Goal: Transaction & Acquisition: Purchase product/service

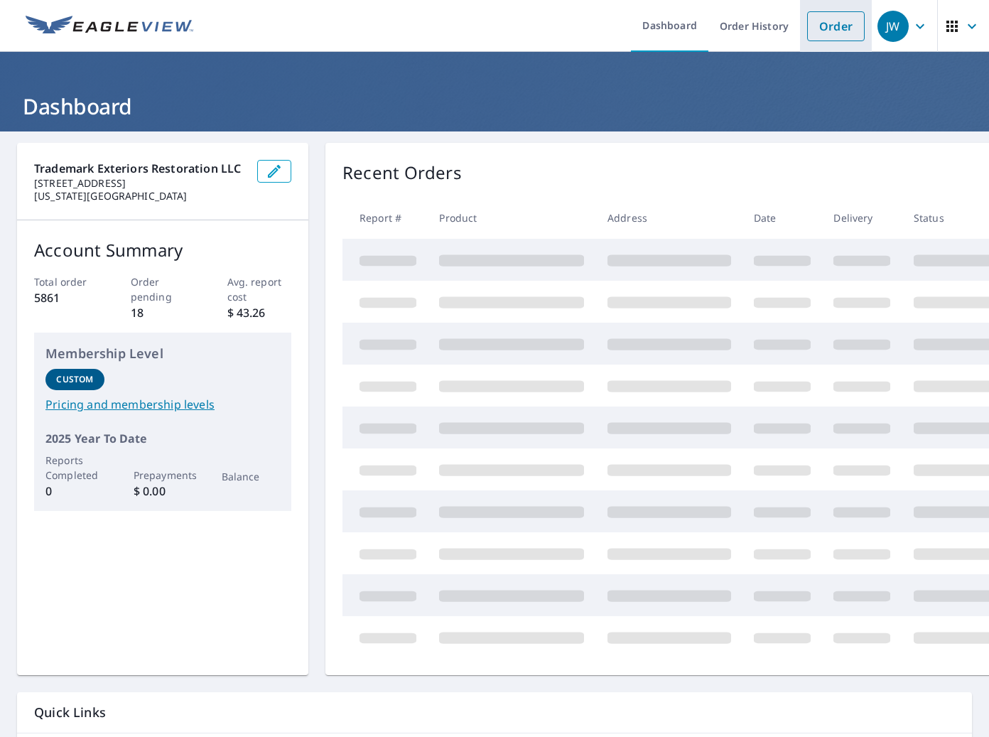
click at [849, 27] on link "Order" at bounding box center [836, 26] width 58 height 30
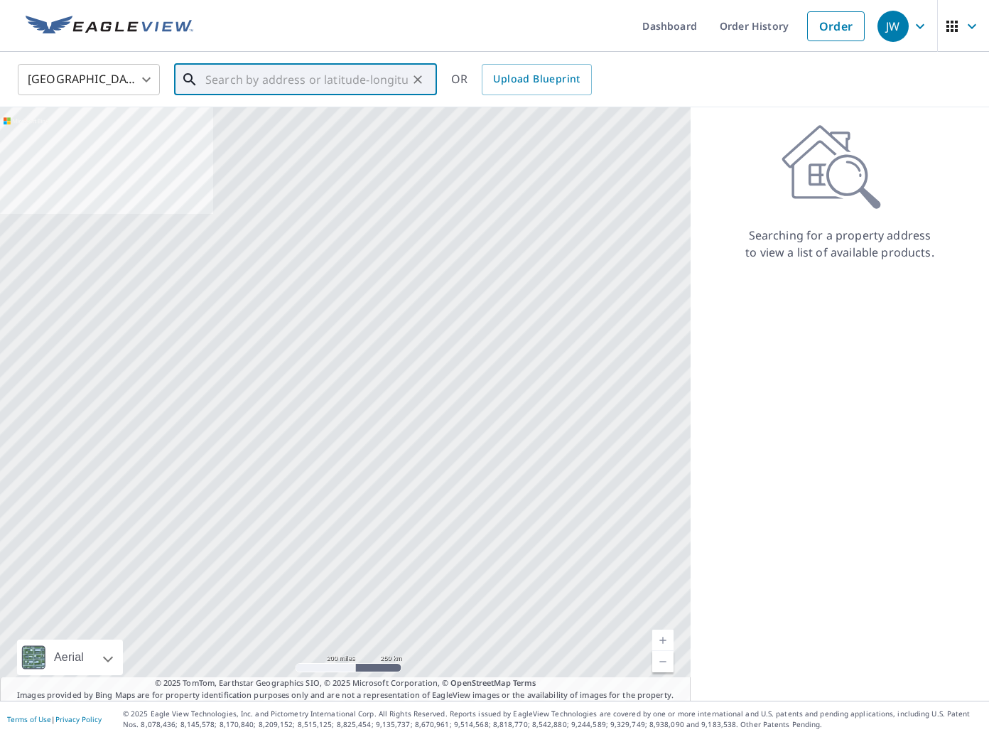
click at [206, 83] on input "text" at bounding box center [306, 80] width 203 height 40
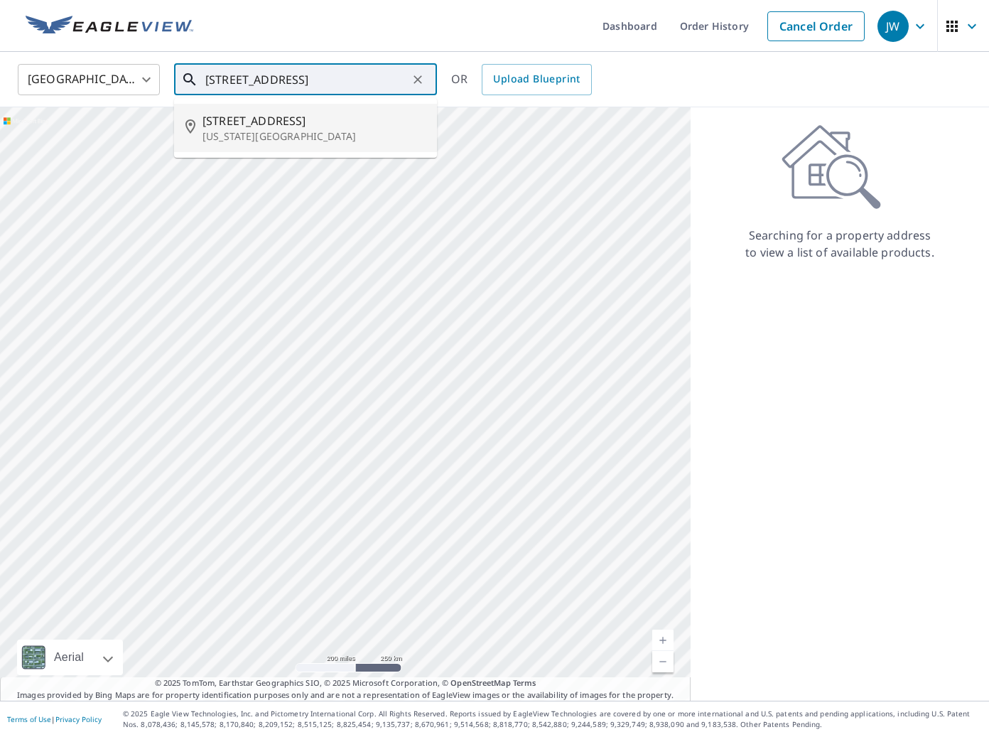
click at [306, 122] on span "[STREET_ADDRESS]" at bounding box center [314, 120] width 223 height 17
type input "[STREET_ADDRESS][US_STATE]"
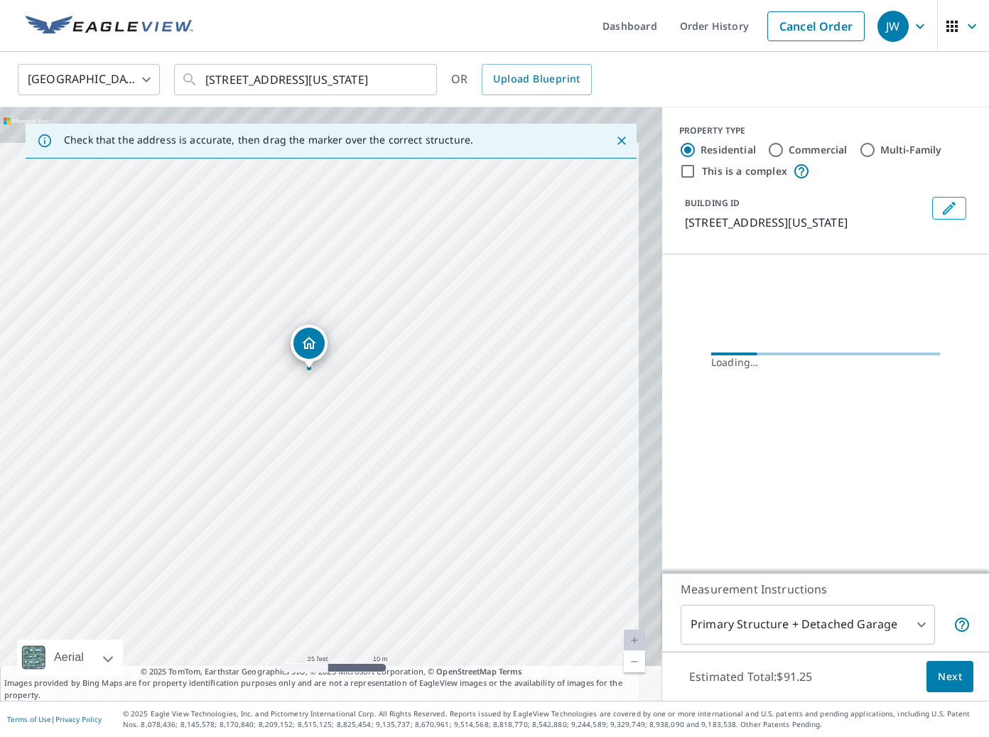
drag, startPoint x: 450, startPoint y: 395, endPoint x: 281, endPoint y: 488, distance: 192.7
click at [281, 488] on div "[STREET_ADDRESS][US_STATE]" at bounding box center [331, 403] width 662 height 593
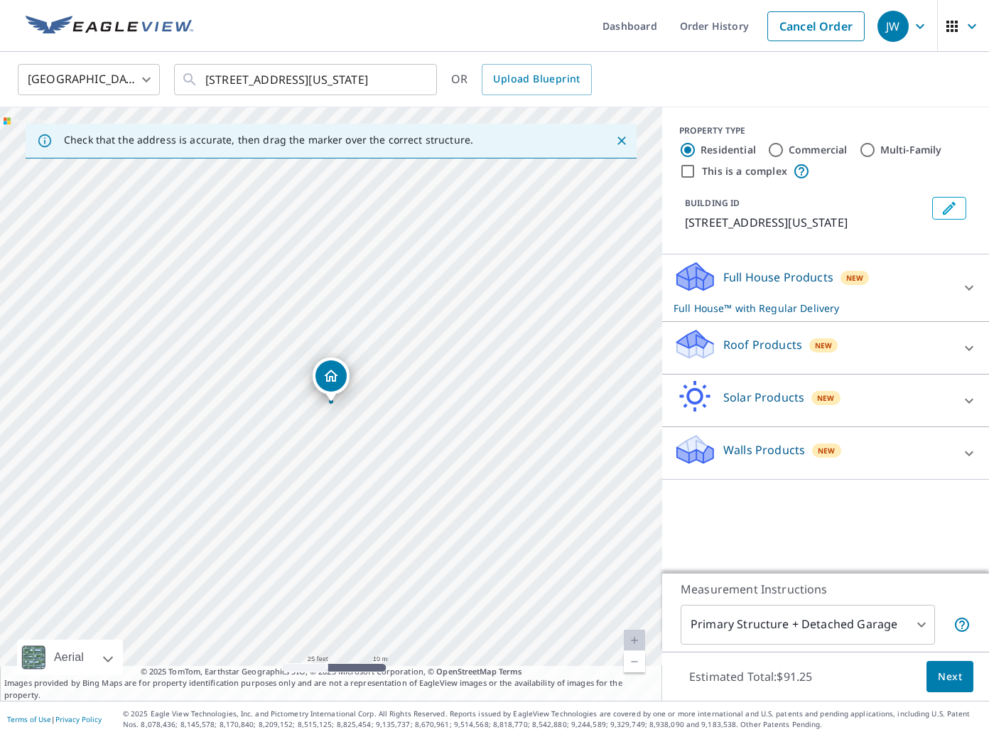
click at [761, 340] on p "Roof Products" at bounding box center [762, 344] width 79 height 17
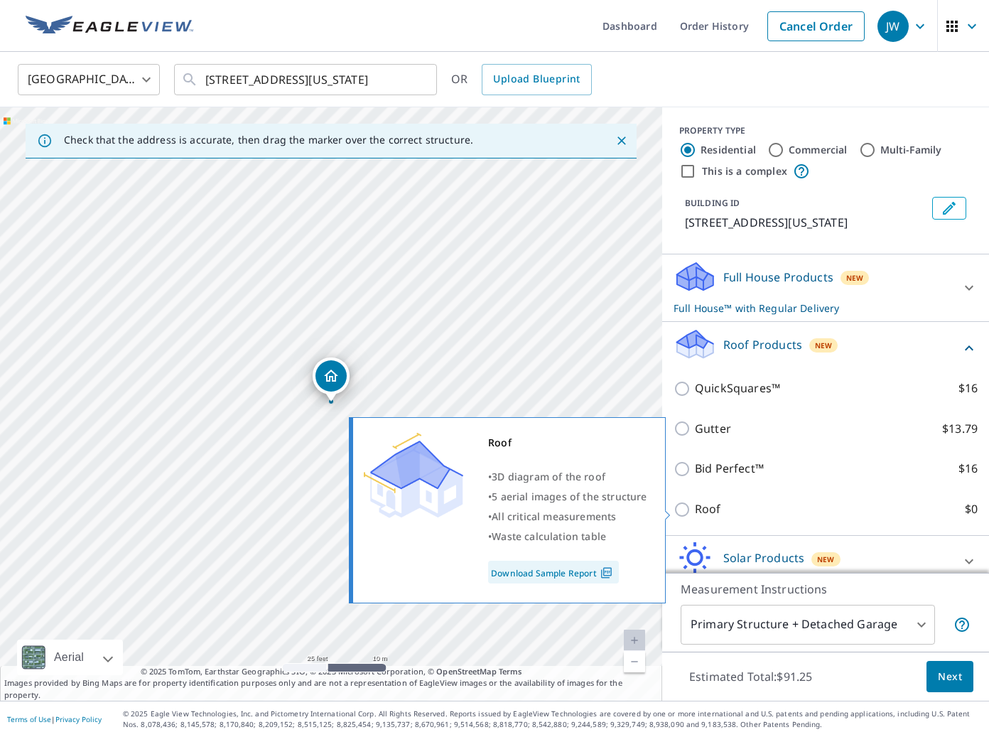
click at [708, 513] on p "Roof" at bounding box center [708, 509] width 26 height 18
click at [695, 513] on input "Roof $0" at bounding box center [684, 509] width 21 height 17
checkbox input "true"
type input "3"
checkbox input "false"
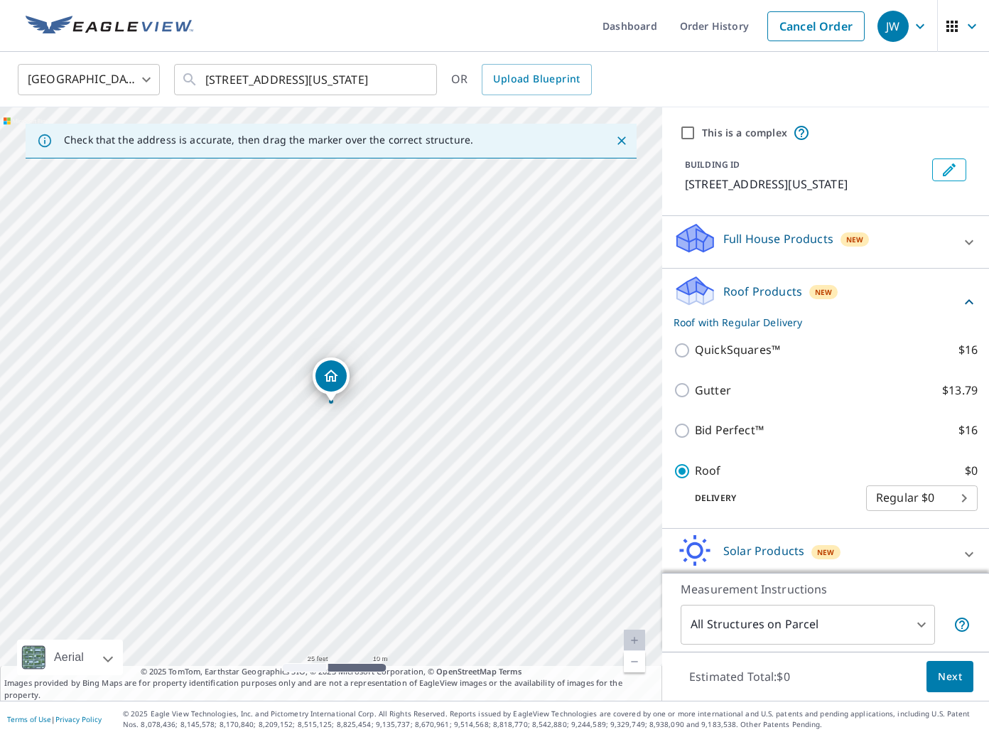
click at [953, 698] on div "Estimated Total: $0 Next" at bounding box center [825, 677] width 327 height 50
click at [951, 684] on span "Next" at bounding box center [950, 677] width 24 height 18
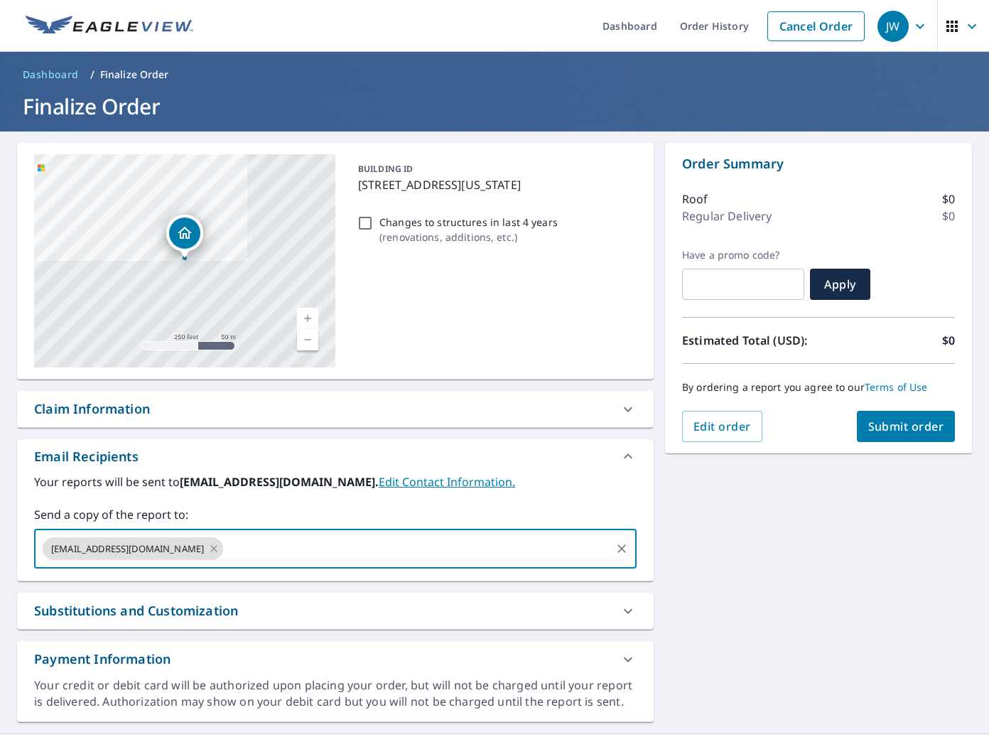
click at [270, 548] on input "text" at bounding box center [417, 548] width 384 height 27
type input "[EMAIL_ADDRESS][DOMAIN_NAME]"
type input "z"
type input "[PERSON_NAME][EMAIL_ADDRESS][PERSON_NAME][DOMAIN_NAME]"
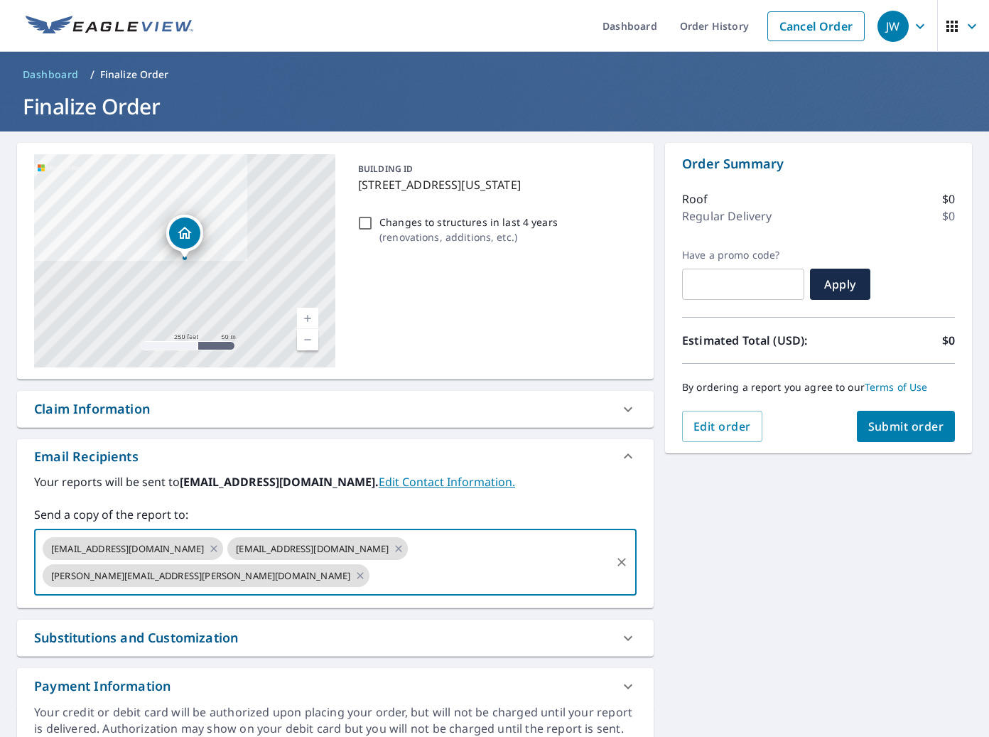
click at [931, 426] on span "Submit order" at bounding box center [906, 427] width 76 height 16
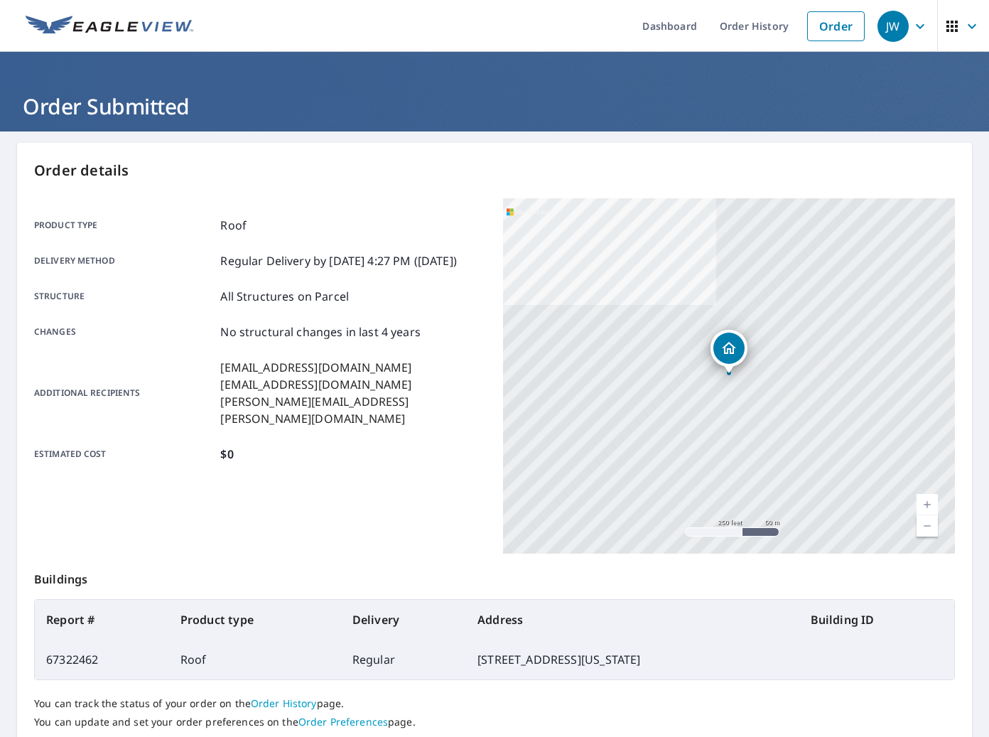
click at [453, 204] on div "Product type Roof Delivery method Regular Delivery by [DATE] 4:27 PM ([DATE]) S…" at bounding box center [260, 339] width 452 height 283
click at [488, 38] on ul "Dashboard Order History Order" at bounding box center [537, 26] width 670 height 52
